Goal: Use online tool/utility

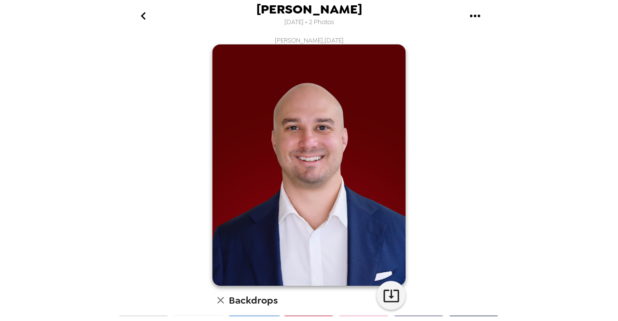
click at [143, 14] on icon "go back" at bounding box center [142, 16] width 5 height 8
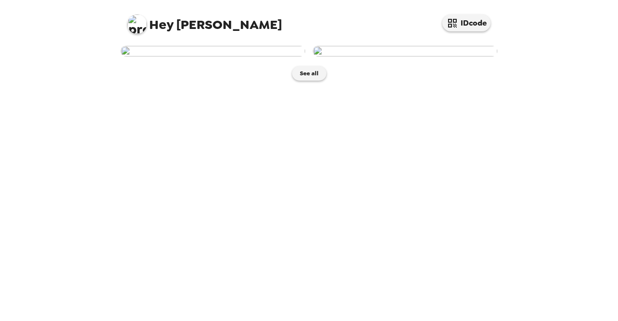
drag, startPoint x: 415, startPoint y: 128, endPoint x: 377, endPoint y: 148, distance: 43.2
click at [377, 56] on img at bounding box center [405, 51] width 184 height 11
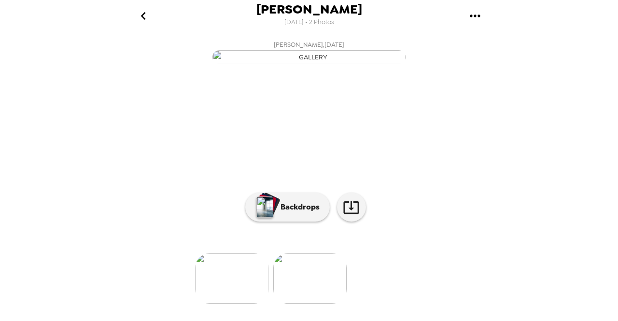
scroll to position [97, 0]
click at [291, 221] on button "Backdrops" at bounding box center [287, 207] width 84 height 29
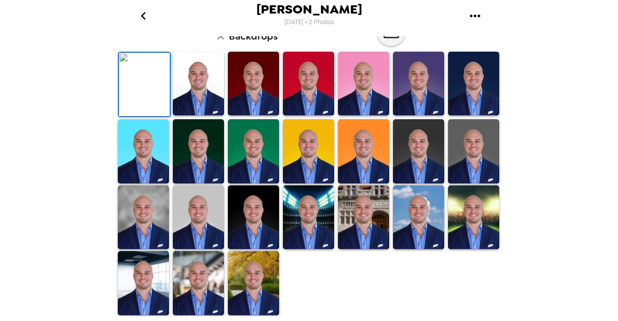
scroll to position [259, 0]
click at [268, 278] on img at bounding box center [253, 283] width 51 height 64
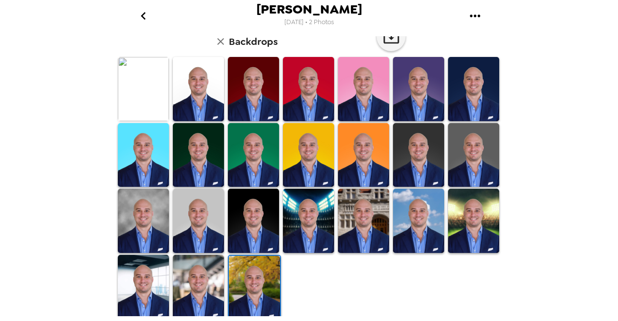
click at [199, 279] on img at bounding box center [198, 287] width 51 height 64
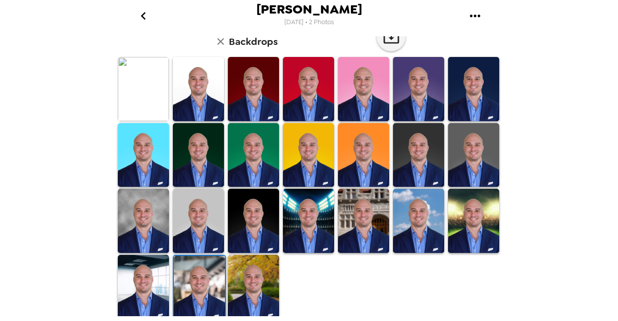
click at [143, 75] on img at bounding box center [143, 89] width 51 height 64
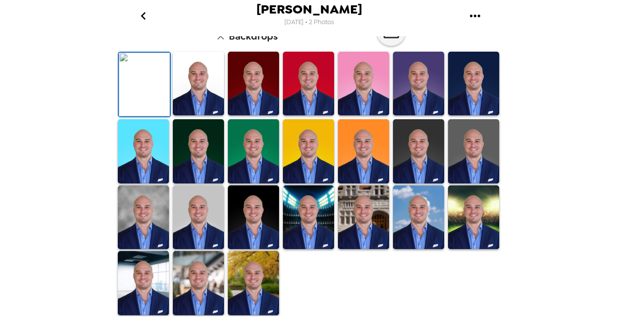
scroll to position [67, 0]
click at [200, 115] on img at bounding box center [198, 84] width 51 height 64
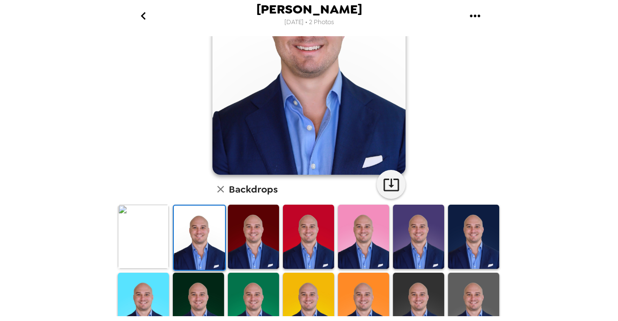
scroll to position [112, 0]
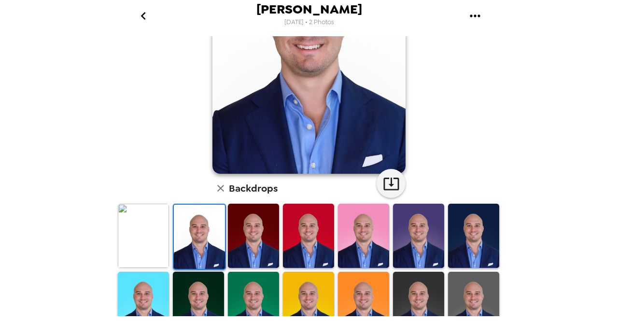
click at [256, 233] on img at bounding box center [253, 236] width 51 height 64
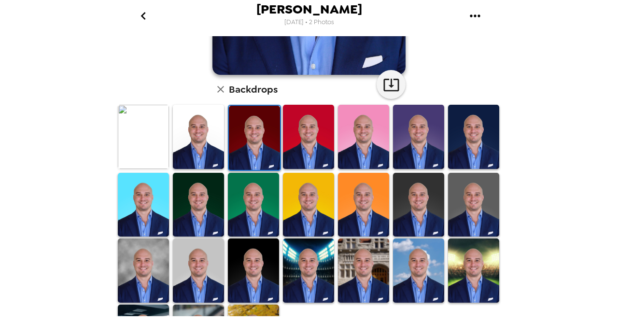
scroll to position [211, 0]
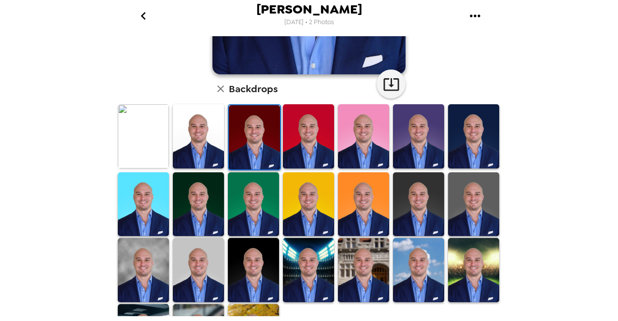
click at [310, 140] on img at bounding box center [308, 136] width 51 height 64
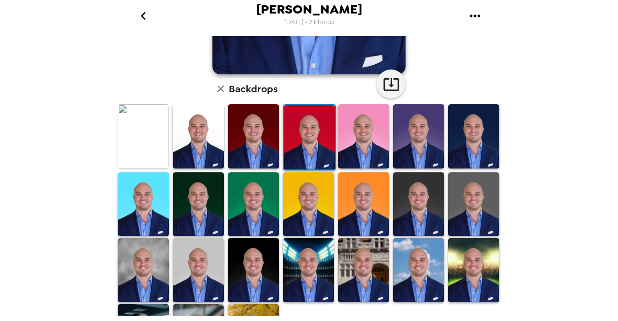
click at [310, 140] on img at bounding box center [309, 137] width 51 height 64
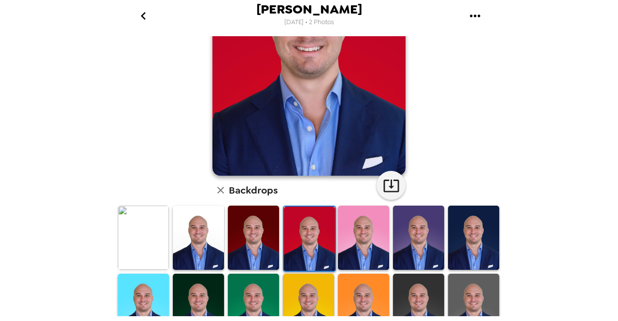
scroll to position [117, 0]
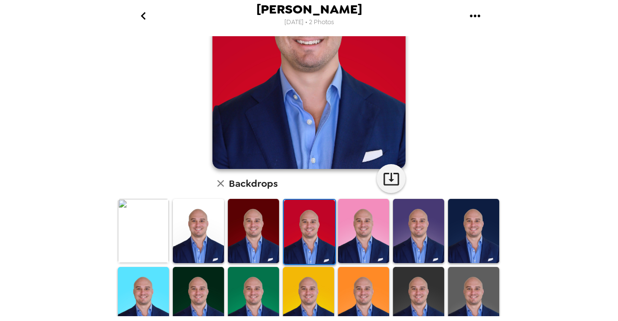
click at [258, 248] on img at bounding box center [253, 231] width 51 height 64
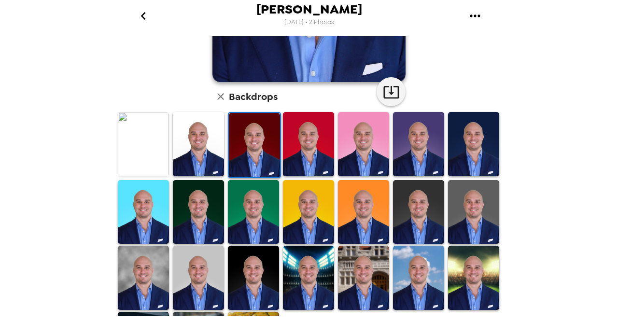
scroll to position [259, 0]
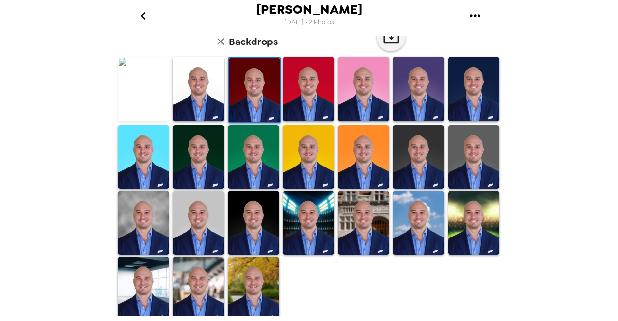
click at [200, 167] on img at bounding box center [198, 157] width 51 height 64
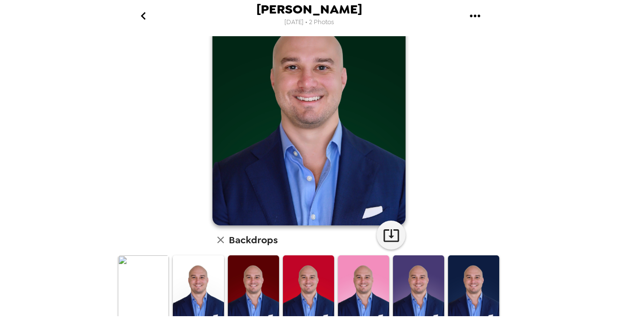
scroll to position [0, 0]
